Goal: Use online tool/utility: Utilize a website feature to perform a specific function

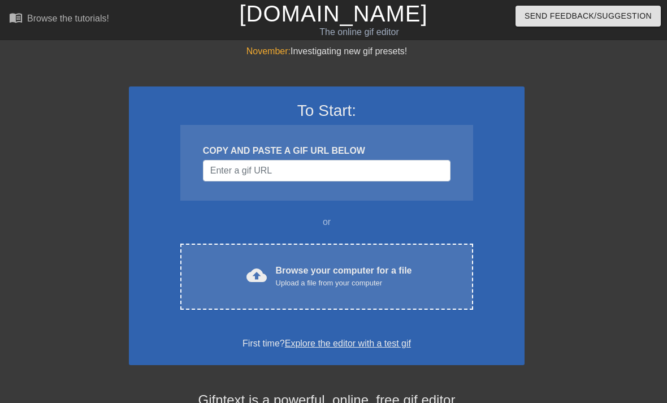
click at [414, 260] on div "cloud_upload Browse your computer for a file Upload a file from your computer C…" at bounding box center [326, 277] width 293 height 66
click at [427, 283] on div "cloud_upload Browse your computer for a file Upload a file from your computer" at bounding box center [326, 276] width 245 height 25
click at [383, 282] on div "Upload a file from your computer" at bounding box center [344, 283] width 136 height 11
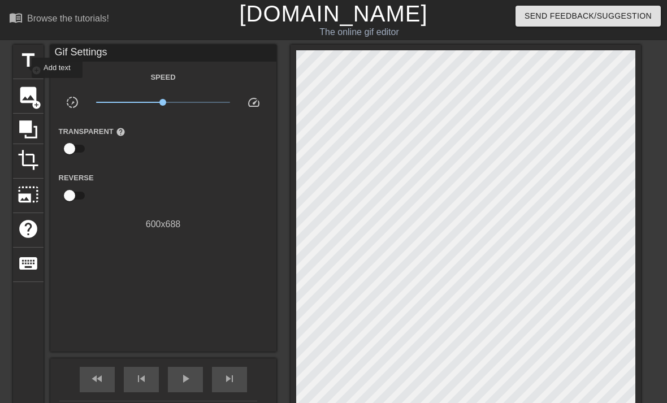
click at [24, 68] on span "title" at bounding box center [28, 60] width 21 height 21
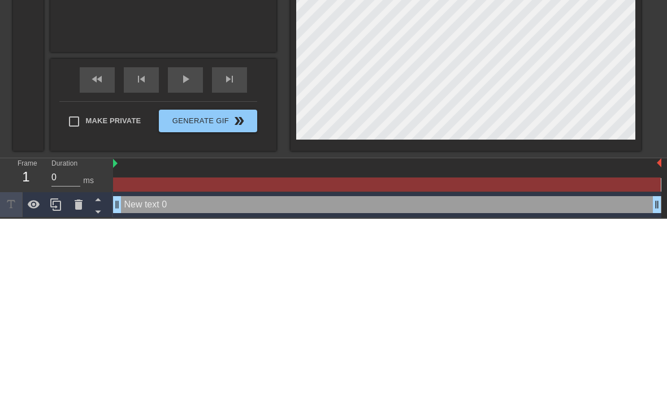
scroll to position [0, 2]
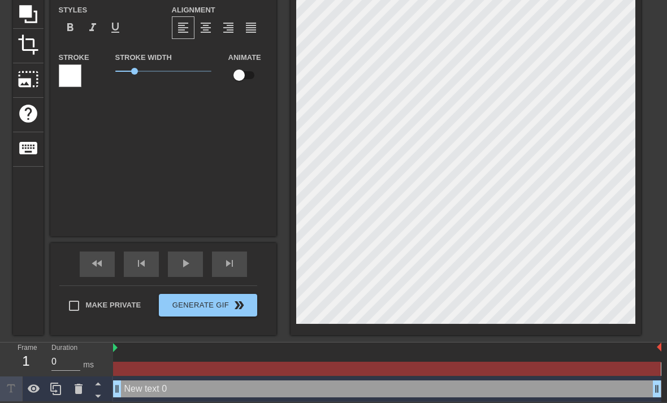
type input "New text0"
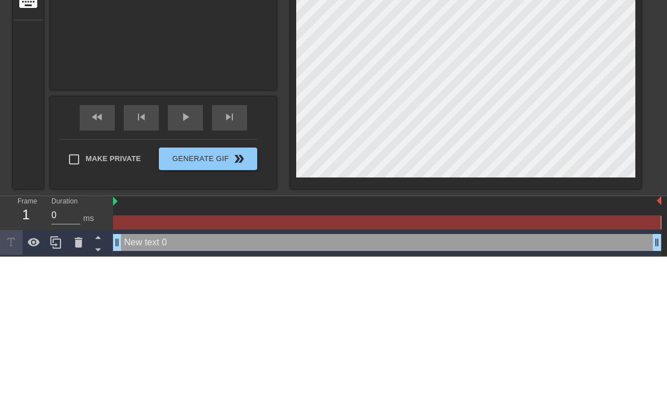
type textarea "New tex0"
type input "New tex0"
type textarea "New te0"
type input "New te0"
type textarea "New t0"
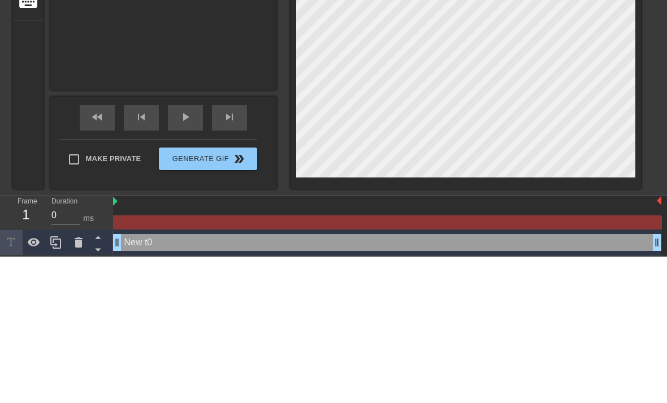
type input "New 0"
type textarea "New 0"
type input "New0"
type textarea "Ne0"
type input "Ne0"
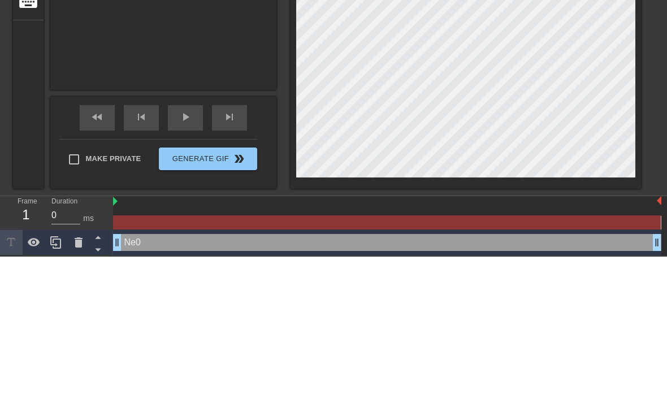
type textarea "N0"
type input "0"
type textarea "0"
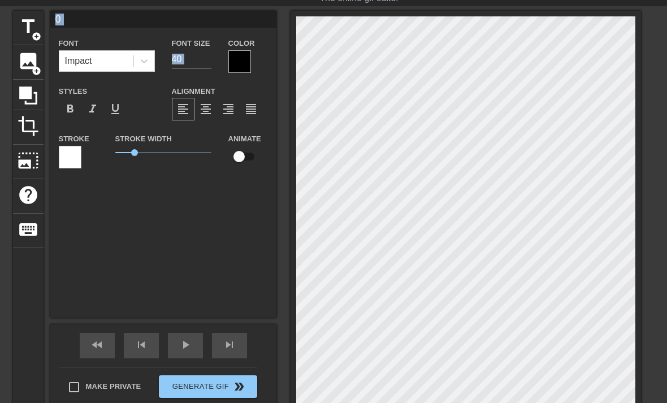
scroll to position [32, 0]
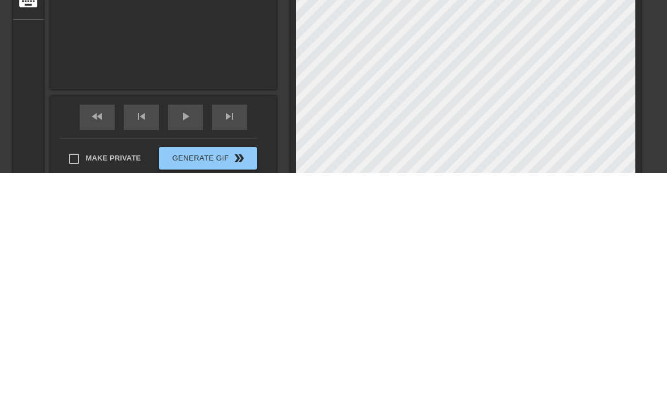
type textarea "m"
type input "m"
type textarea "mi"
type input "mi"
type textarea "mil"
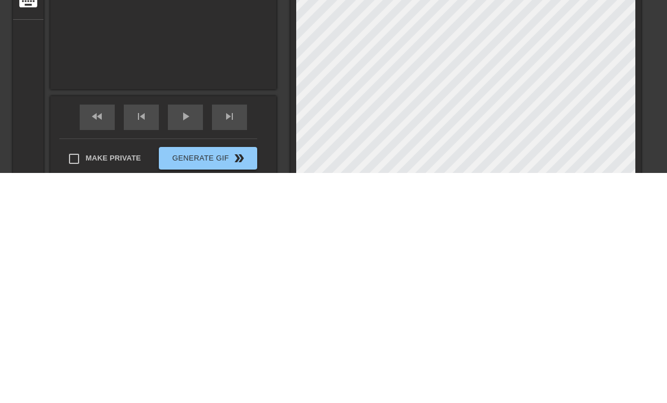
type input "mil"
type textarea "milu"
type input "milur"
type textarea "milurl"
type input "milurl"
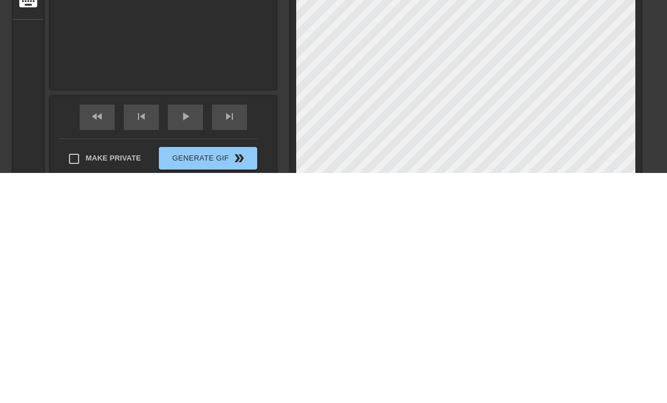
type textarea "milur"
type input "milurm"
type textarea "milurmi"
type input "milurmi"
type textarea "milurmil"
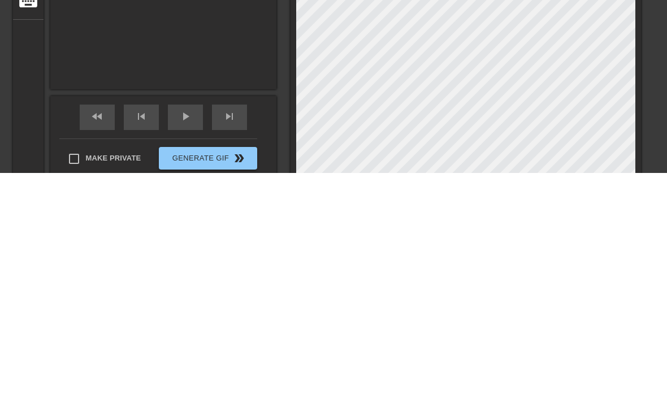
type input "milurmil"
type textarea "milurmilu"
type input "milurmilu"
type textarea "milurmilur"
type input "milurmilur"
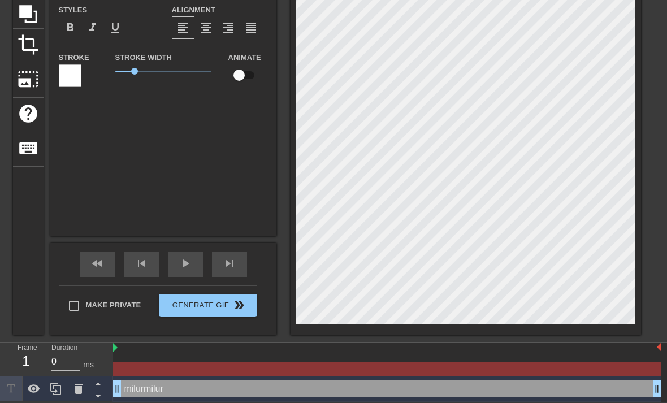
scroll to position [0, 3]
paste textarea "™"
type input "milurmilur™"
type textarea "milurmilur™"
click at [645, 287] on div "title add_circle image add_circle crop photo_size_select_large help keyboard mi…" at bounding box center [333, 132] width 667 height 406
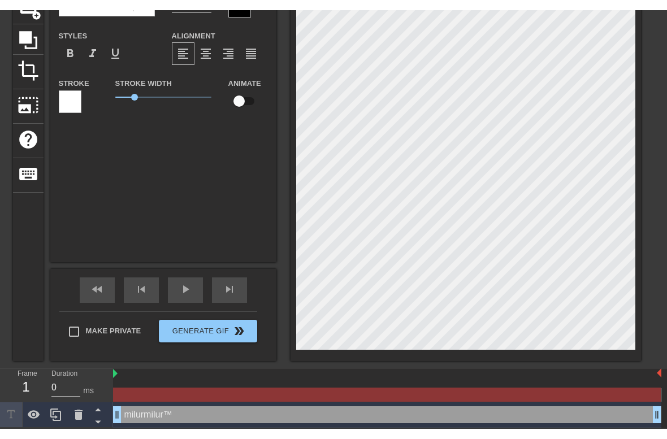
scroll to position [80, 0]
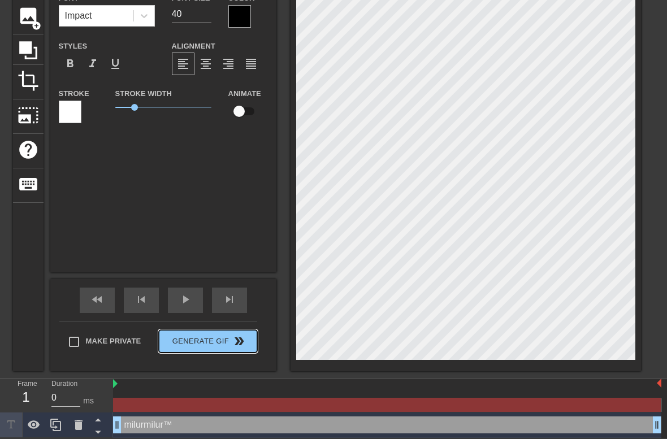
click at [201, 338] on span "Generate Gif double_arrow" at bounding box center [207, 342] width 89 height 14
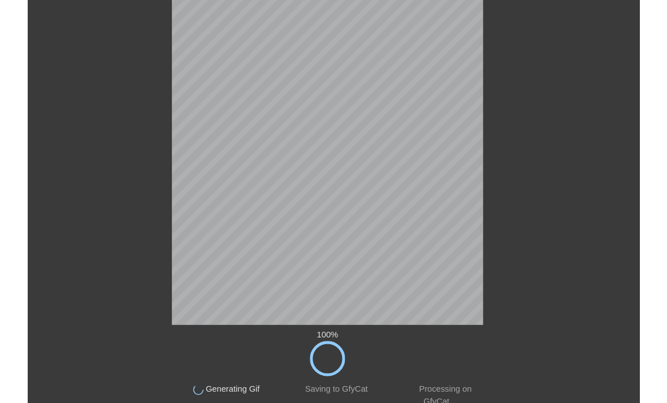
scroll to position [0, 0]
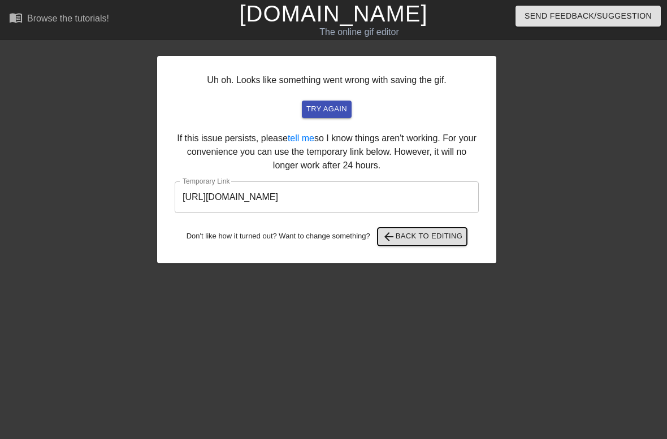
click at [461, 234] on span "arrow_back Back to Editing" at bounding box center [422, 237] width 81 height 14
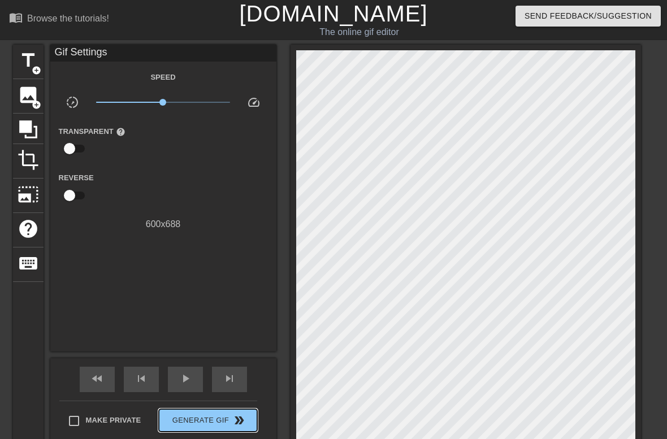
click at [191, 403] on span "Generate Gif double_arrow" at bounding box center [207, 421] width 89 height 14
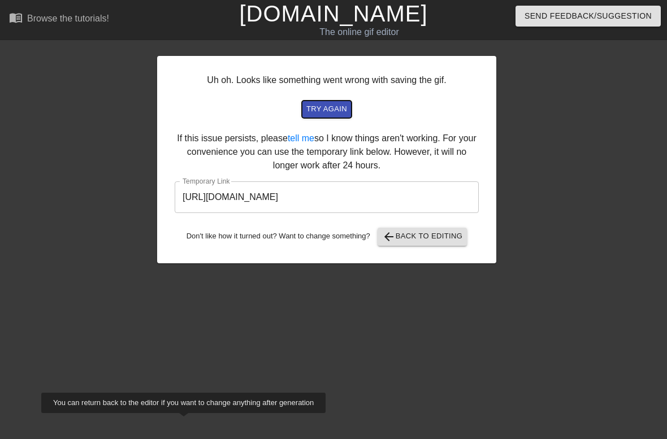
click at [344, 106] on span "try again" at bounding box center [326, 109] width 41 height 13
click at [336, 98] on div "Uh oh. Looks like something went wrong with saving the gif. try again If this i…" at bounding box center [326, 160] width 339 height 208
click at [331, 108] on span "try again" at bounding box center [326, 109] width 41 height 13
click at [313, 137] on link "tell me" at bounding box center [301, 138] width 27 height 10
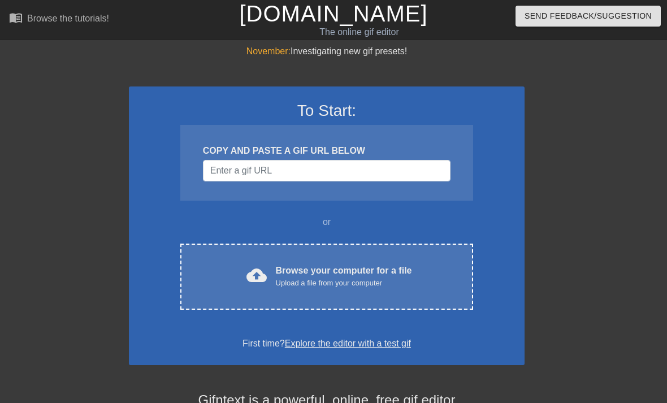
click at [409, 278] on div "Upload a file from your computer" at bounding box center [344, 283] width 136 height 11
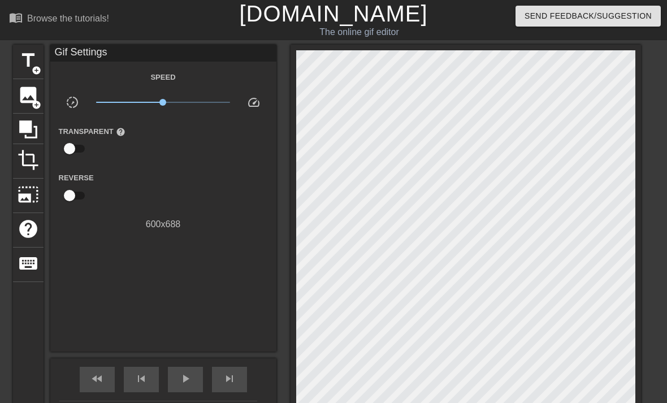
click at [72, 196] on input "checkbox" at bounding box center [69, 195] width 64 height 21
click at [75, 196] on input "checkbox" at bounding box center [80, 195] width 64 height 21
checkbox input "false"
click at [23, 62] on span "title" at bounding box center [28, 60] width 21 height 21
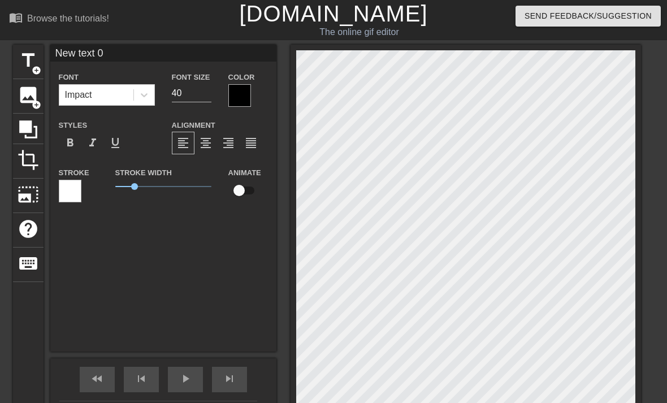
scroll to position [0, 3]
type input "New text"
type textarea "New text"
type input "New text"
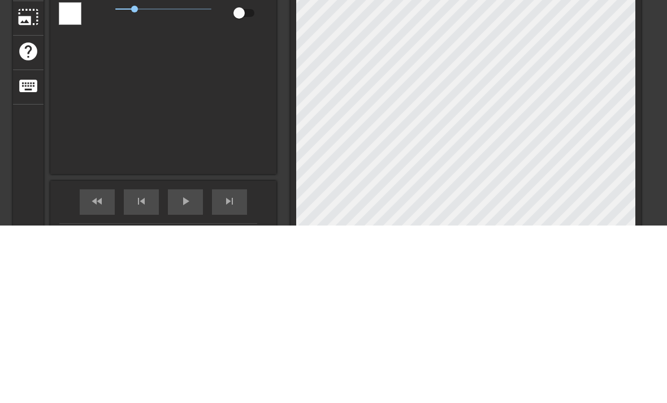
type textarea "New tex"
type input "New te"
type textarea "New t"
type input "New t"
type textarea "New"
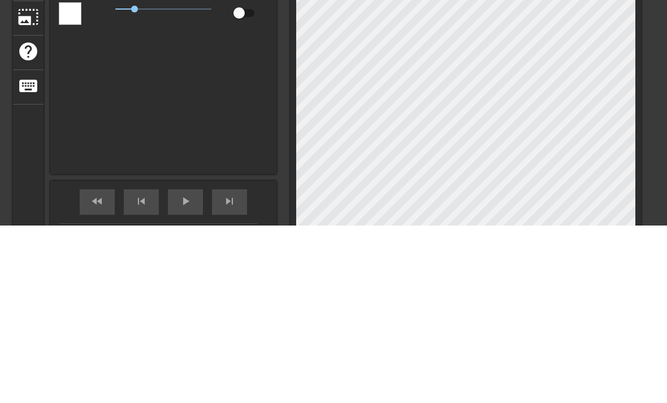
type input "New"
type textarea "Ne"
type input "Ne"
type textarea "N"
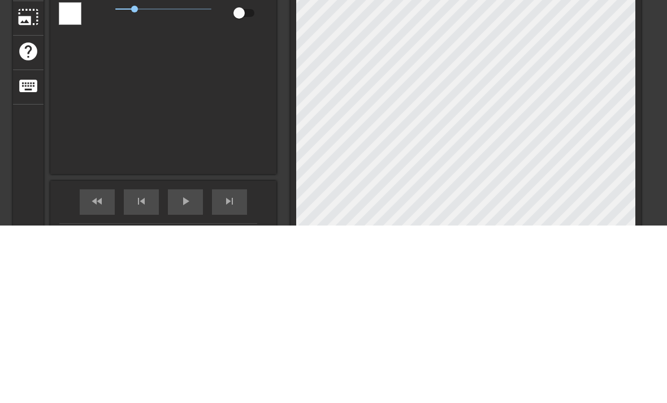
type input "N"
type textarea "m"
type input "m"
type textarea "mi"
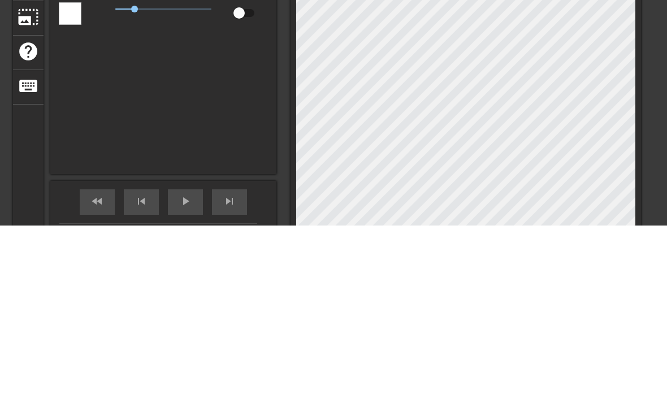
type input "mi"
type textarea "mil"
type input "milu"
type textarea "milu"
type input "milur"
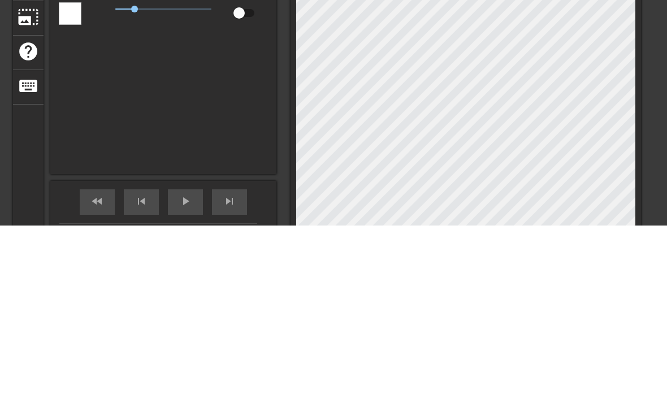
type textarea "milurm"
type input "milurm"
type textarea "milurmi"
type input "milurmi"
type textarea "milurmil"
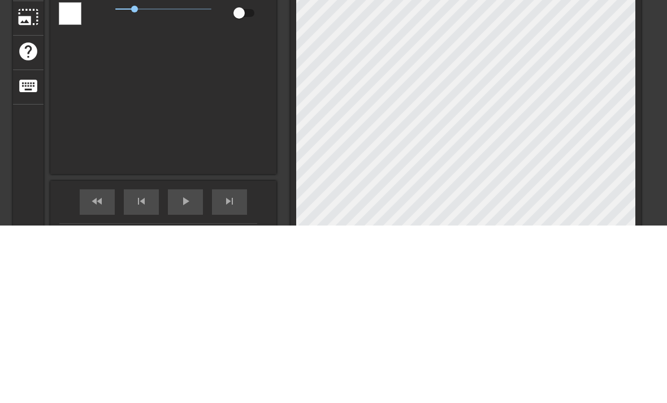
type input "milurmil"
type textarea "milurmilu"
type input "milurmilu"
type textarea "milurmilur"
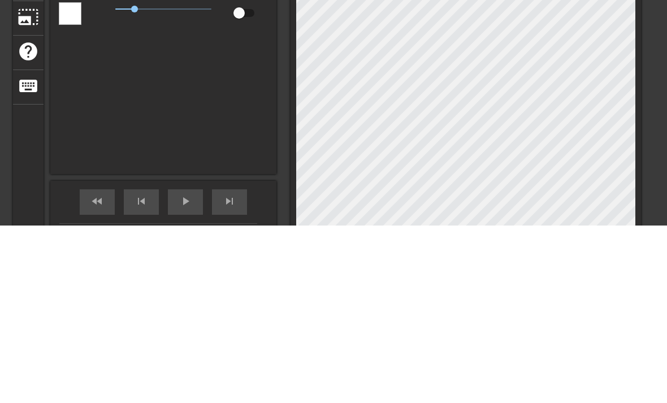
paste textarea "™"
type input "milurmilur™"
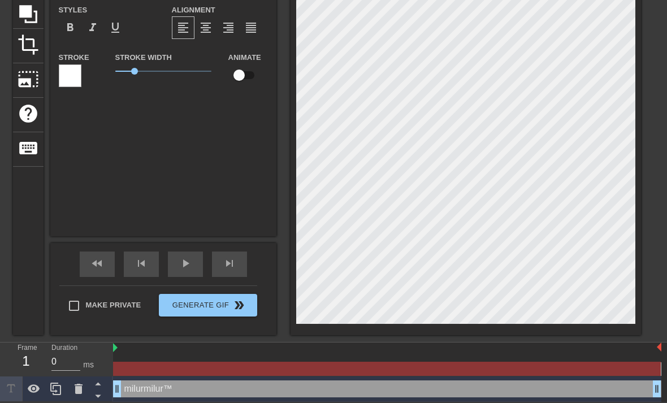
type textarea "milurmilur™"
click at [32, 53] on span "crop" at bounding box center [28, 44] width 21 height 21
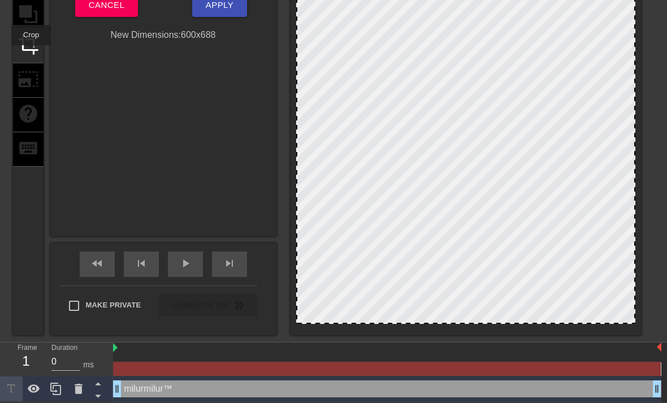
click at [26, 72] on div "title add_circle image add_circle crop photo_size_select_large help keyboard" at bounding box center [28, 132] width 31 height 406
click at [23, 87] on div "title add_circle image add_circle crop photo_size_select_large help keyboard" at bounding box center [28, 132] width 31 height 406
click at [25, 113] on div "title add_circle image add_circle crop photo_size_select_large help keyboard" at bounding box center [28, 132] width 31 height 406
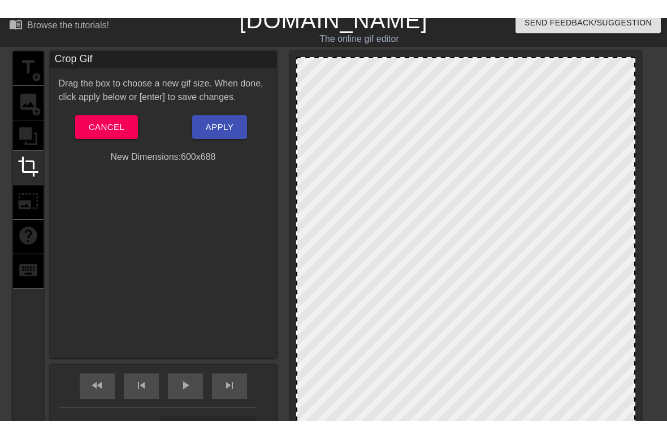
scroll to position [0, 0]
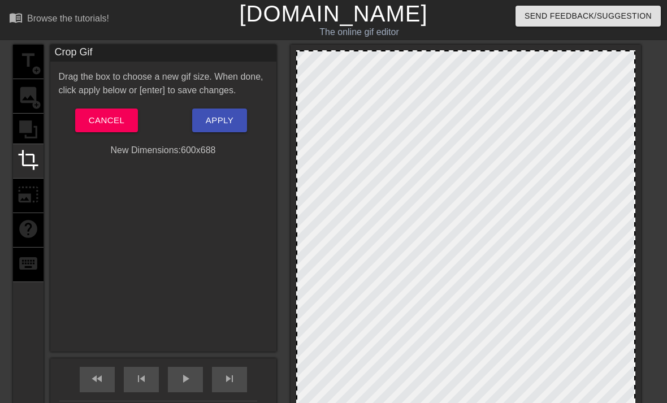
click at [21, 58] on div "title add_circle image add_circle crop photo_size_select_large help keyboard" at bounding box center [28, 248] width 31 height 406
click at [23, 59] on div "title add_circle image add_circle crop photo_size_select_large help keyboard" at bounding box center [28, 248] width 31 height 406
click at [99, 123] on span "Cancel" at bounding box center [107, 120] width 36 height 15
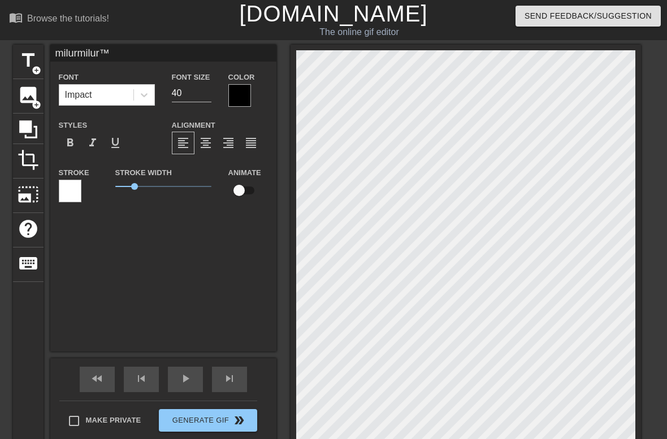
click at [648, 326] on div "title add_circle image add_circle crop photo_size_select_large help keyboard mi…" at bounding box center [333, 248] width 667 height 406
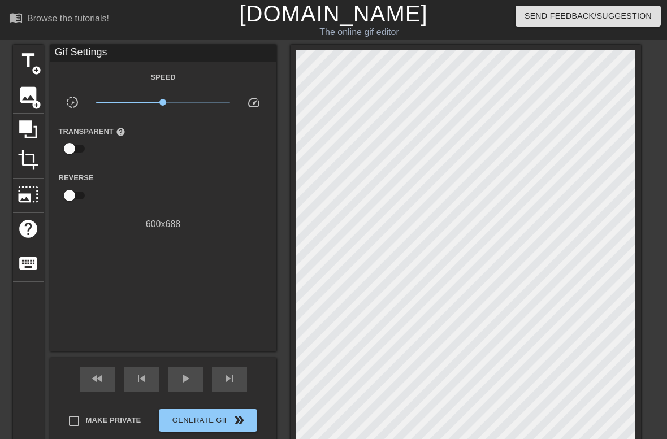
click at [654, 334] on div "title add_circle image add_circle crop photo_size_select_large help keyboard Gi…" at bounding box center [333, 248] width 667 height 406
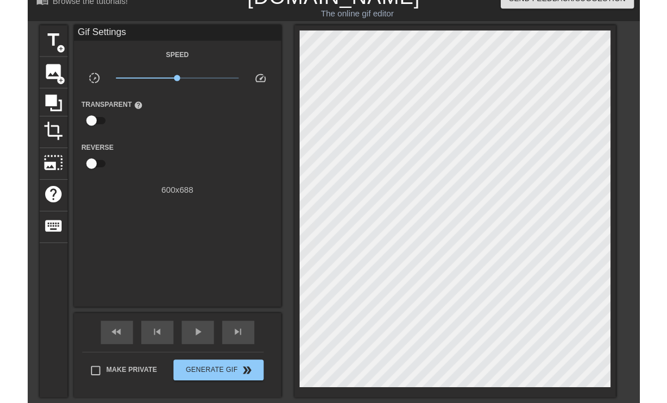
scroll to position [54, 0]
